Goal: Task Accomplishment & Management: Use online tool/utility

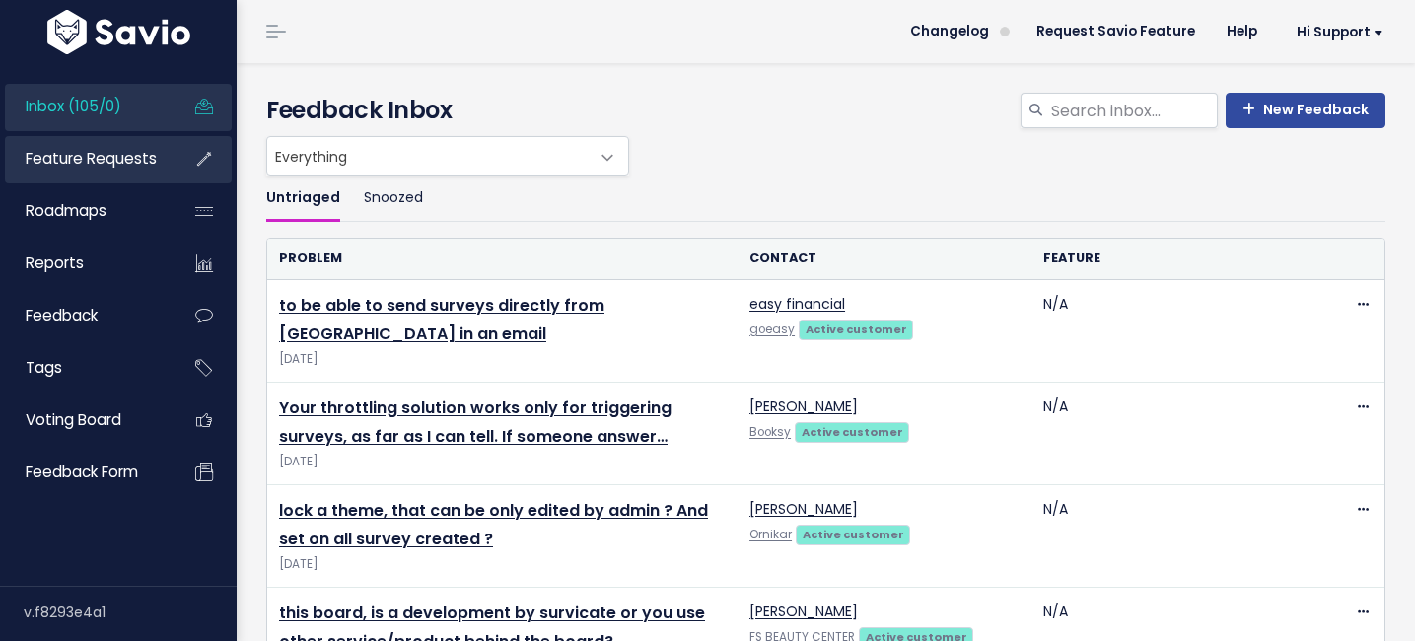
click at [102, 164] on span "Feature Requests" at bounding box center [91, 158] width 131 height 21
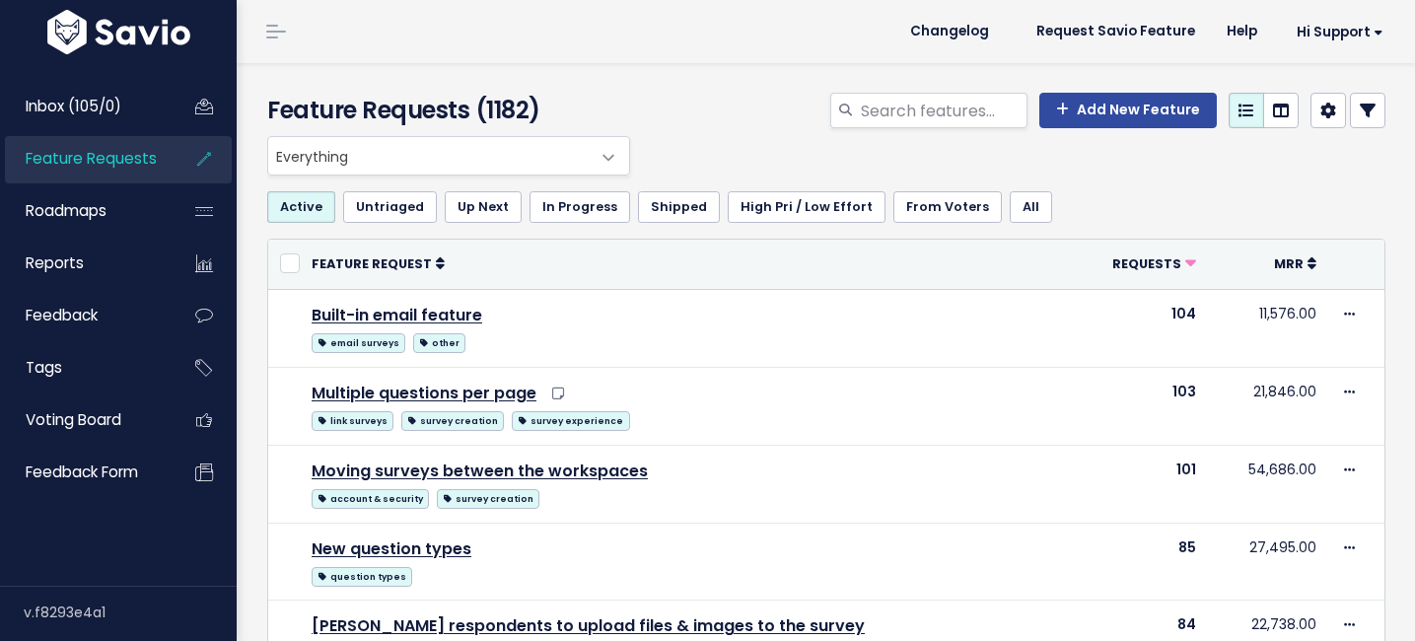
select select
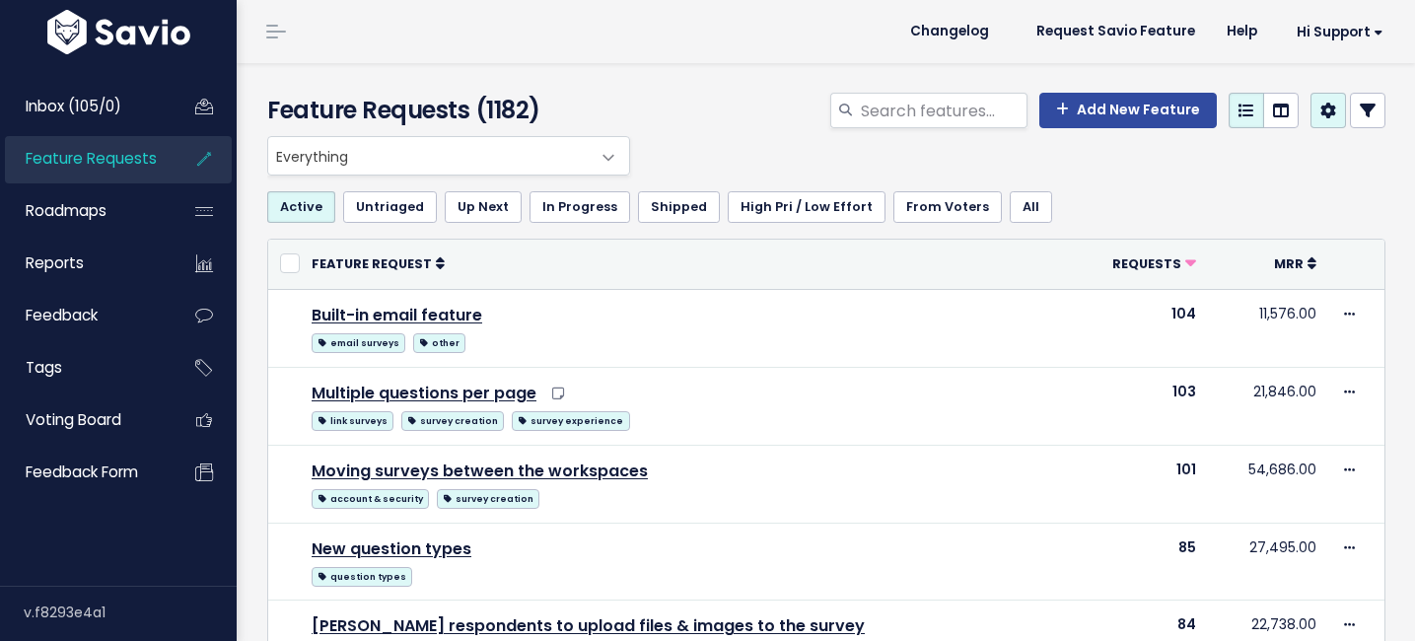
select select
click at [1365, 107] on icon at bounding box center [1368, 111] width 16 height 16
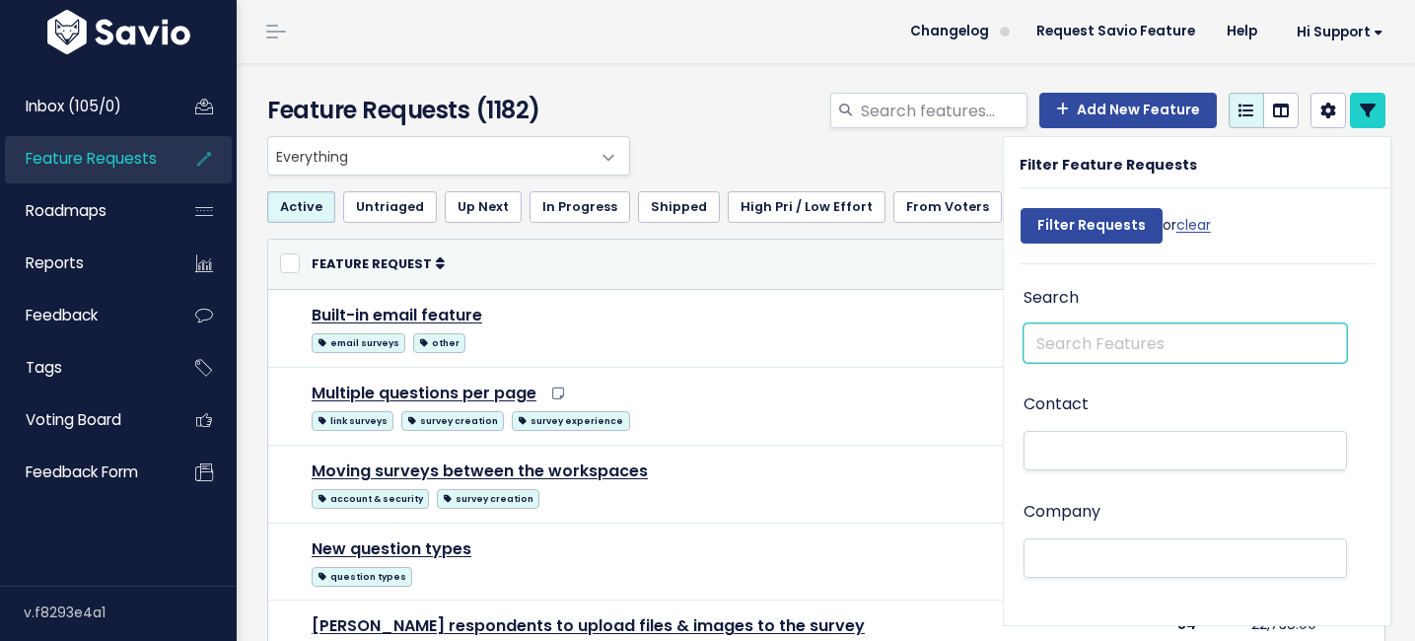
click at [1105, 339] on input "text" at bounding box center [1185, 342] width 323 height 39
type input "avogel"
click at [1067, 350] on input "avogel" at bounding box center [1185, 342] width 323 height 39
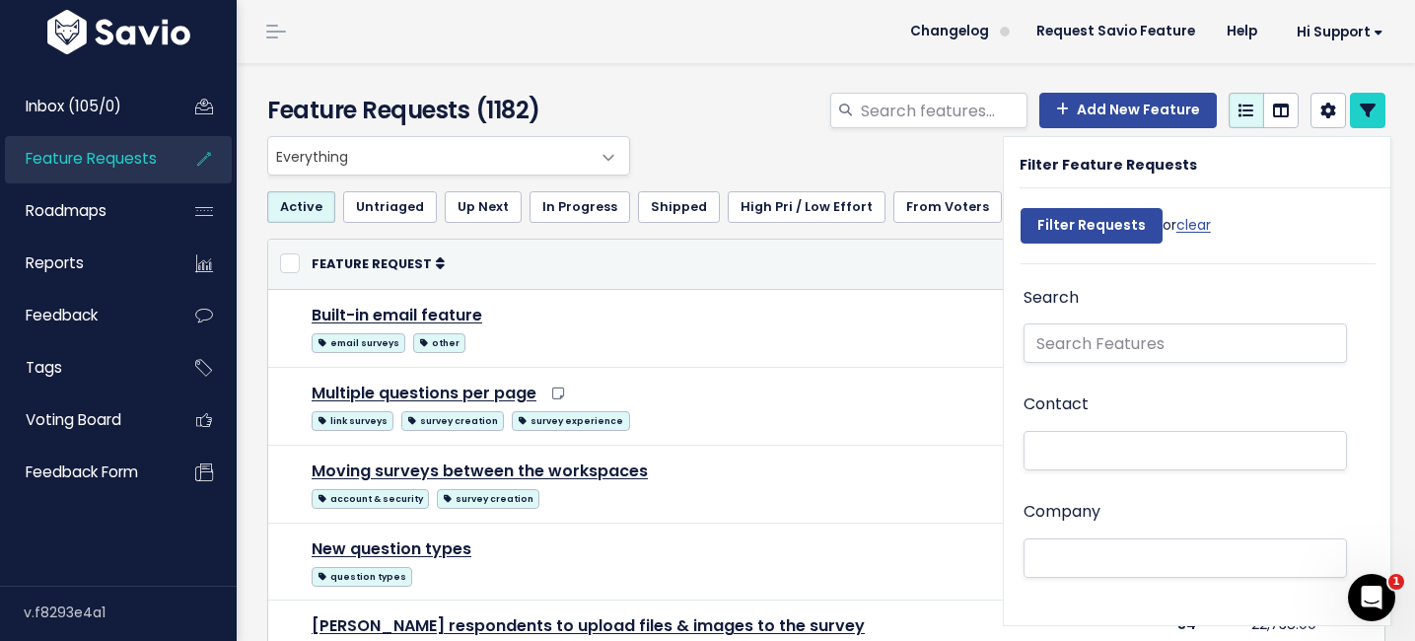
click at [1053, 553] on li at bounding box center [1181, 558] width 303 height 21
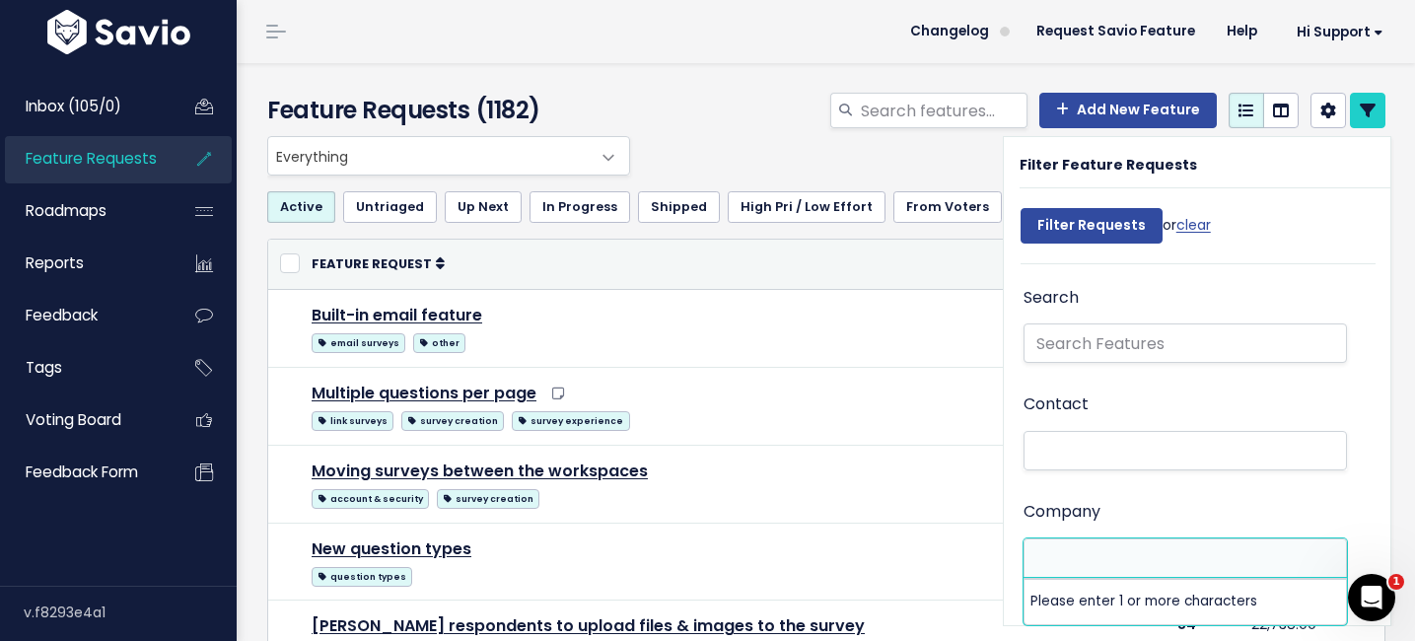
paste input "avogel"
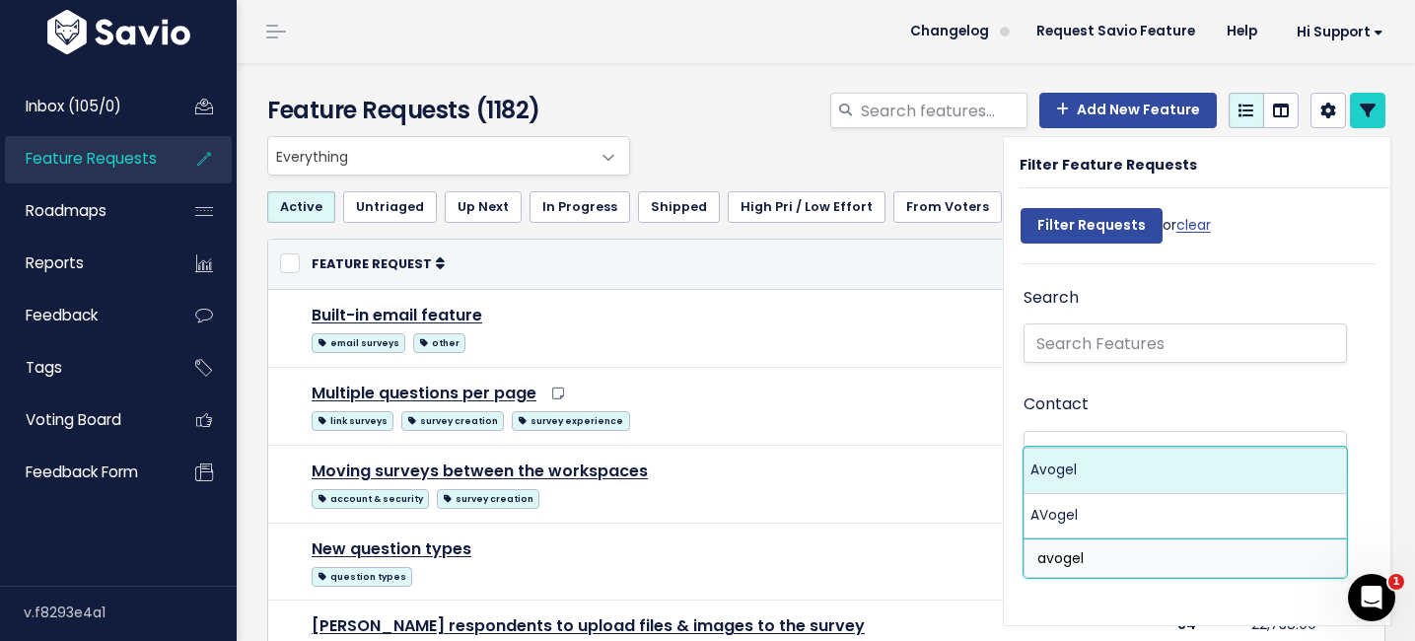
type input "avogel"
select select "15866096"
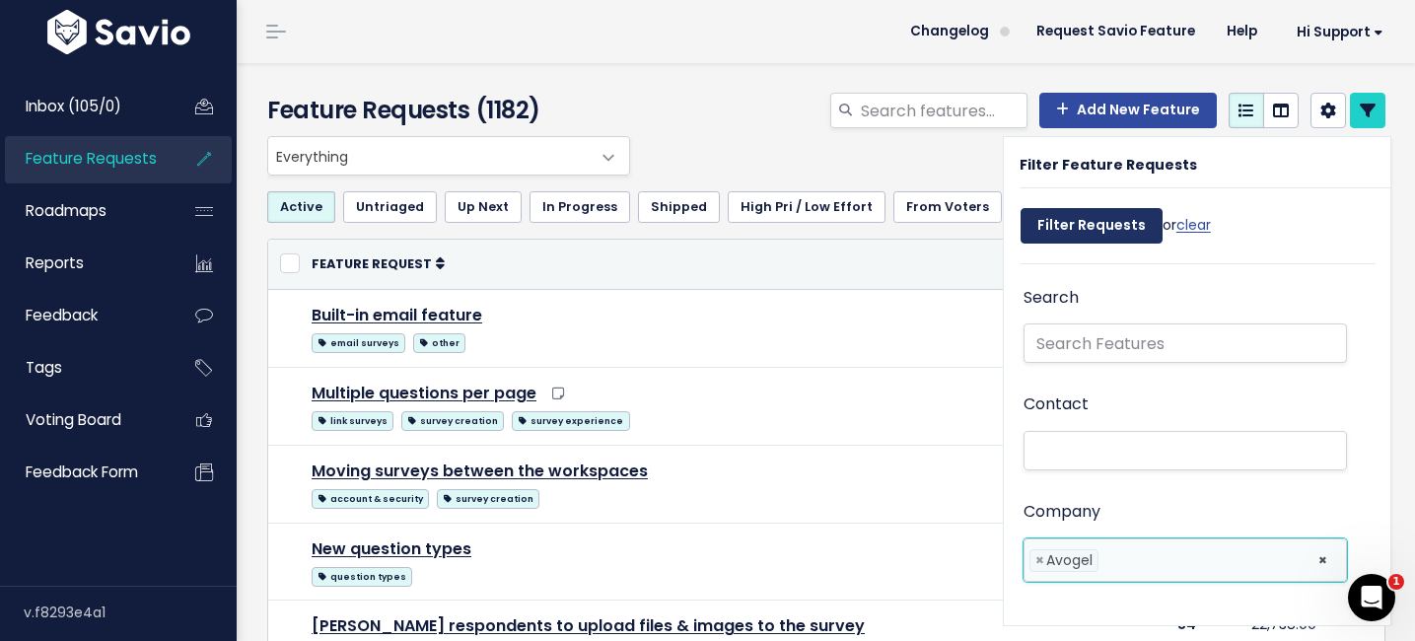
click at [1088, 237] on input "Filter Requests" at bounding box center [1092, 226] width 142 height 36
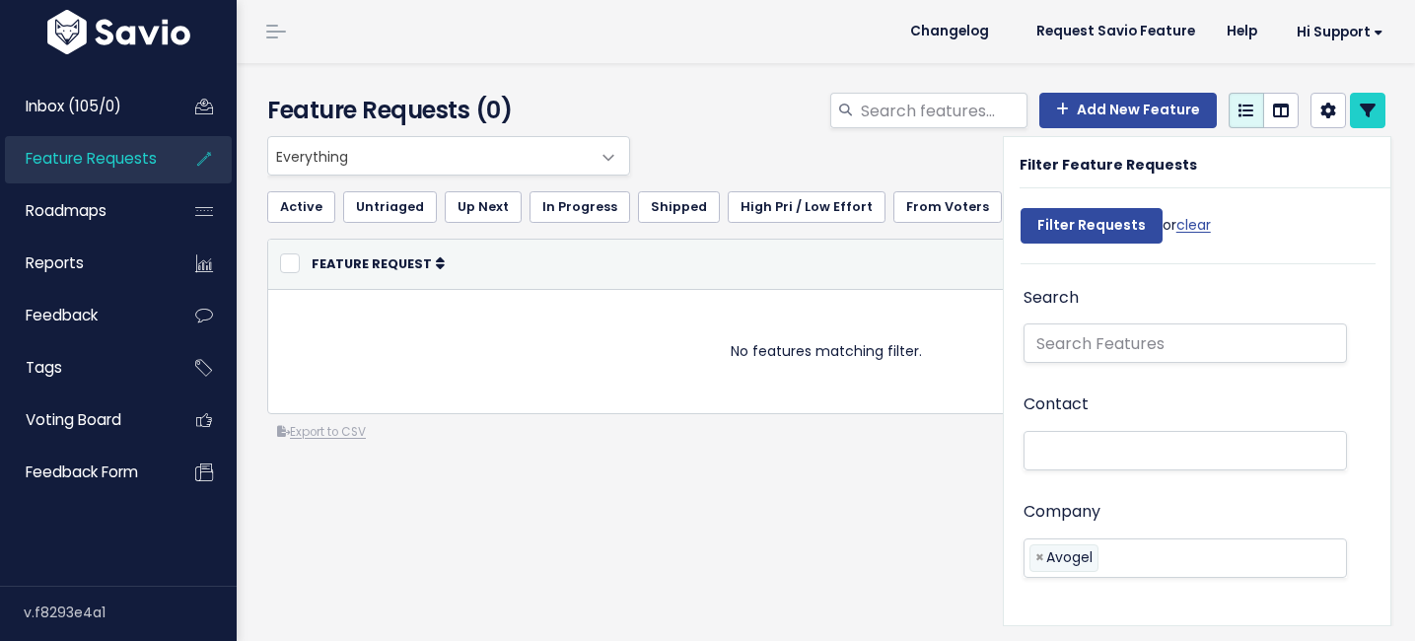
select select
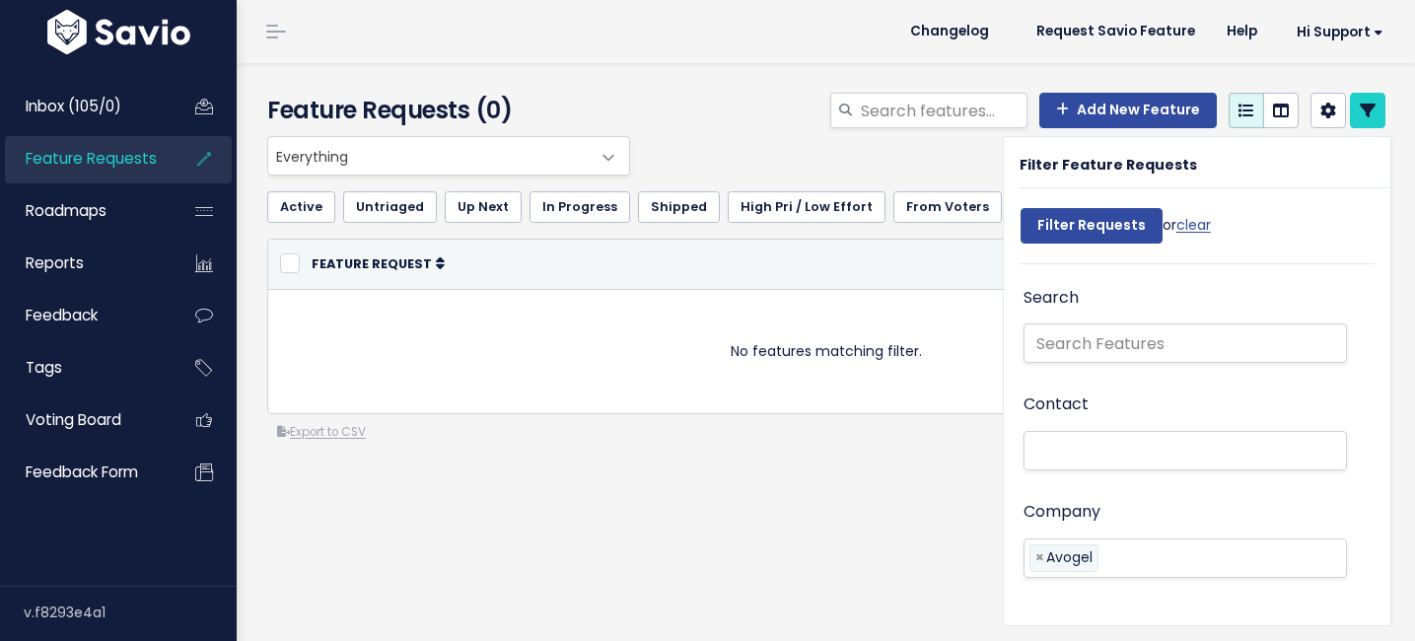
select select
